Goal: Check status: Check status

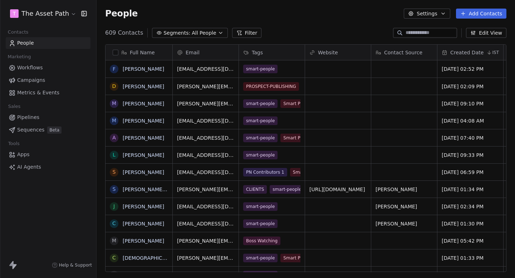
scroll to position [245, 419]
click at [48, 80] on link "Campaigns" at bounding box center [48, 80] width 85 height 12
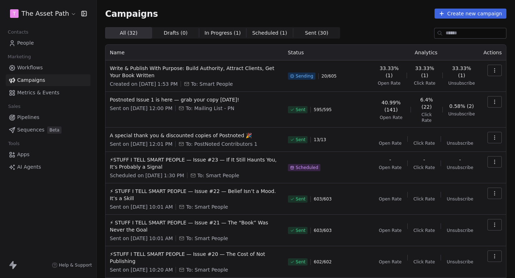
drag, startPoint x: 325, startPoint y: 77, endPoint x: 346, endPoint y: 76, distance: 20.8
click at [345, 76] on div "Sending 20 / 605" at bounding box center [328, 76] width 81 height 23
click at [346, 76] on div "Sending 20 / 605" at bounding box center [328, 76] width 81 height 23
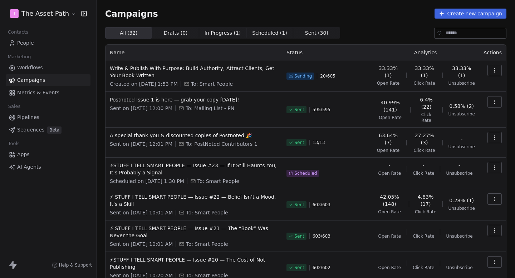
drag, startPoint x: 323, startPoint y: 77, endPoint x: 333, endPoint y: 77, distance: 10.0
click at [332, 77] on span "20 / 605" at bounding box center [327, 76] width 15 height 6
click at [338, 77] on div "Sending 20 / 605" at bounding box center [327, 76] width 81 height 23
drag, startPoint x: 286, startPoint y: 53, endPoint x: 319, endPoint y: 53, distance: 33.3
click at [317, 53] on th "Status" at bounding box center [326, 53] width 89 height 16
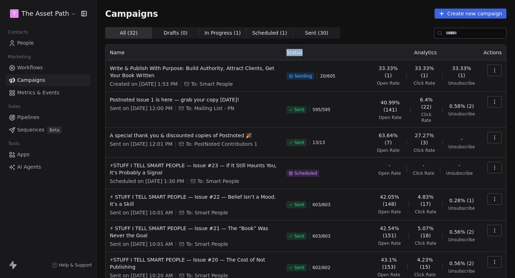
click at [319, 53] on th "Status" at bounding box center [326, 53] width 89 height 16
drag, startPoint x: 319, startPoint y: 53, endPoint x: 267, endPoint y: 53, distance: 51.5
click at [268, 53] on tr "Name Status Analytics Actions" at bounding box center [306, 53] width 401 height 16
click at [267, 53] on th "Name" at bounding box center [194, 53] width 177 height 16
click at [153, 69] on span "Write & Publish With Purpose: Build Authority, Attract Clients, Get Your Book W…" at bounding box center [194, 72] width 168 height 14
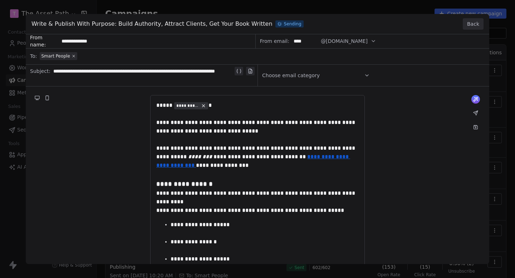
click at [471, 23] on button "Back" at bounding box center [473, 23] width 21 height 11
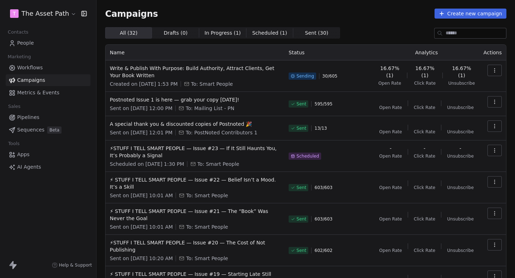
click at [47, 14] on html "T The Asset Path Contacts People Marketing Workflows Campaigns Metrics & Events…" at bounding box center [257, 139] width 515 height 278
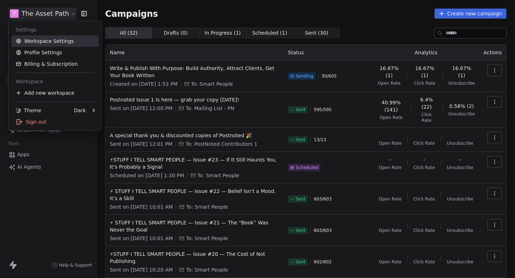
click at [47, 40] on link "Workspace Settings" at bounding box center [54, 40] width 87 height 11
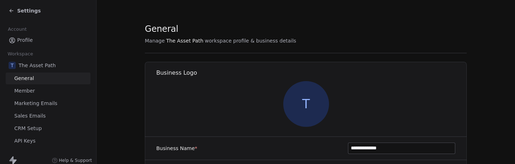
click at [44, 99] on link "Marketing Emails" at bounding box center [48, 104] width 85 height 12
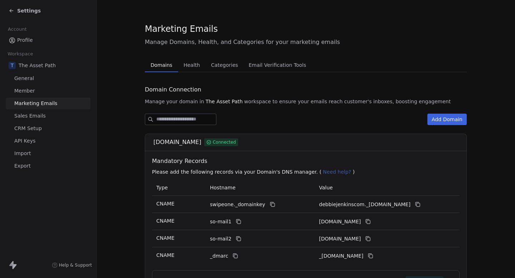
click at [10, 9] on icon at bounding box center [12, 11] width 6 height 6
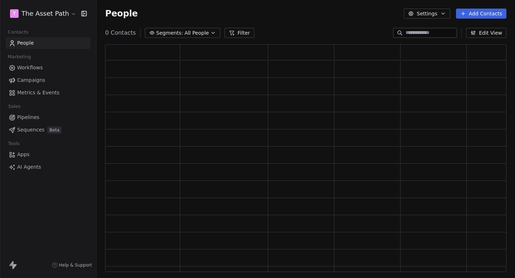
scroll to position [228, 402]
click at [32, 77] on span "Campaigns" at bounding box center [31, 81] width 28 height 8
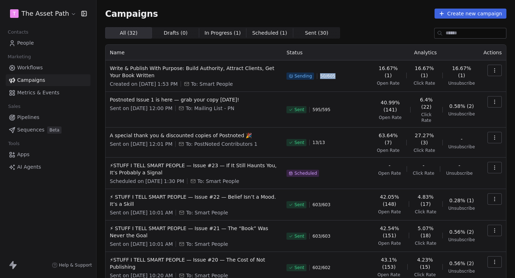
drag, startPoint x: 322, startPoint y: 77, endPoint x: 353, endPoint y: 77, distance: 31.1
click at [352, 77] on div "Sending 50 / 605" at bounding box center [327, 76] width 81 height 23
click at [353, 77] on div "Sending 50 / 605" at bounding box center [327, 76] width 81 height 23
drag, startPoint x: 318, startPoint y: 76, endPoint x: 340, endPoint y: 76, distance: 21.1
click at [340, 76] on div "Sending 50 / 605" at bounding box center [327, 76] width 81 height 23
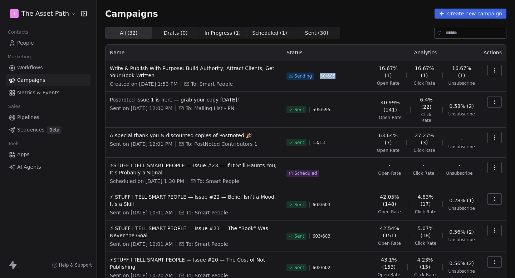
click at [340, 76] on div "Sending 50 / 605" at bounding box center [327, 76] width 81 height 23
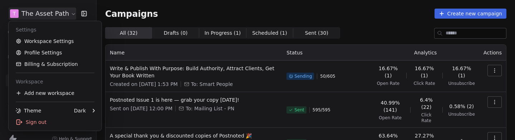
click at [54, 13] on html "T The Asset Path Contacts People Marketing Workflows Campaigns Metrics & Events…" at bounding box center [257, 70] width 515 height 140
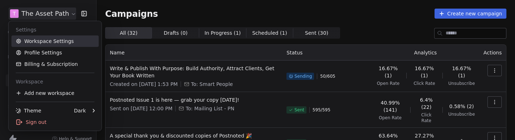
click at [46, 42] on link "Workspace Settings" at bounding box center [54, 40] width 87 height 11
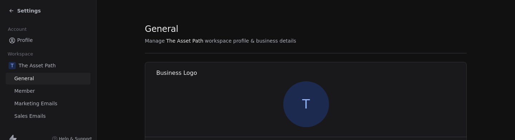
click at [53, 105] on span "Marketing Emails" at bounding box center [35, 104] width 43 height 8
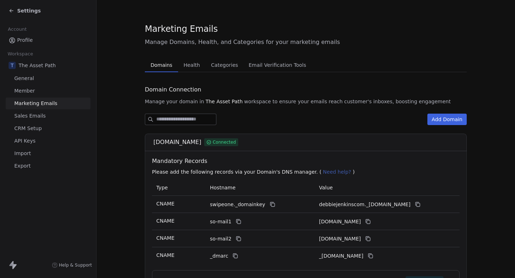
click at [20, 15] on div "Settings" at bounding box center [50, 11] width 82 height 10
click at [25, 11] on span "Settings" at bounding box center [29, 10] width 24 height 7
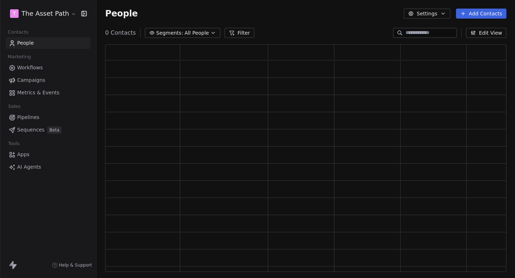
scroll to position [228, 402]
click at [49, 77] on link "Campaigns" at bounding box center [48, 80] width 85 height 12
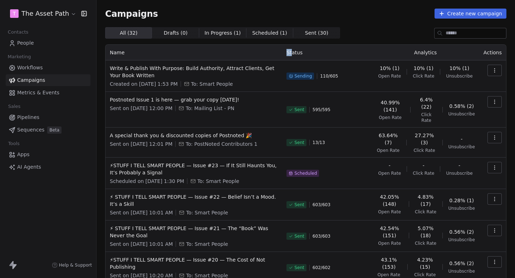
drag, startPoint x: 285, startPoint y: 53, endPoint x: 334, endPoint y: 53, distance: 49.0
click at [332, 53] on th "Status" at bounding box center [326, 53] width 89 height 16
click at [334, 53] on th "Status" at bounding box center [326, 53] width 89 height 16
